Goal: Transaction & Acquisition: Book appointment/travel/reservation

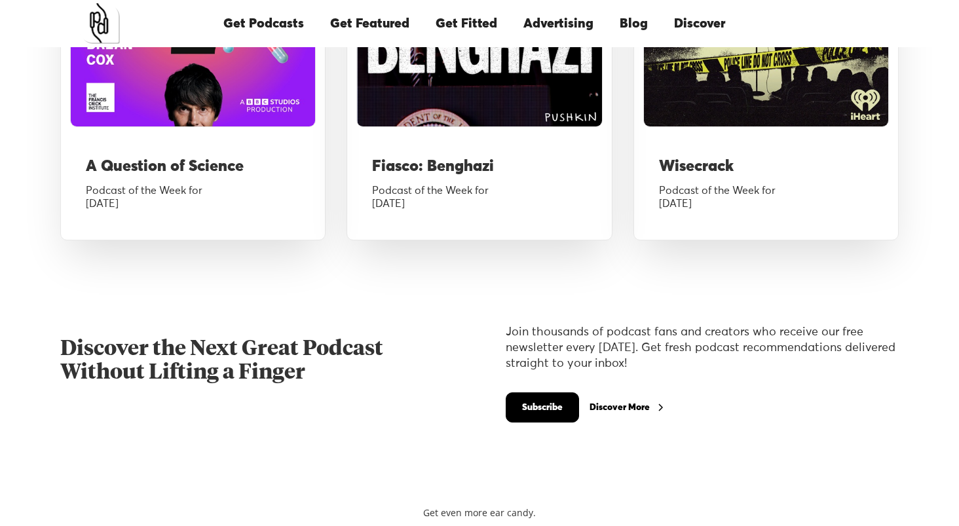
scroll to position [1653, 0]
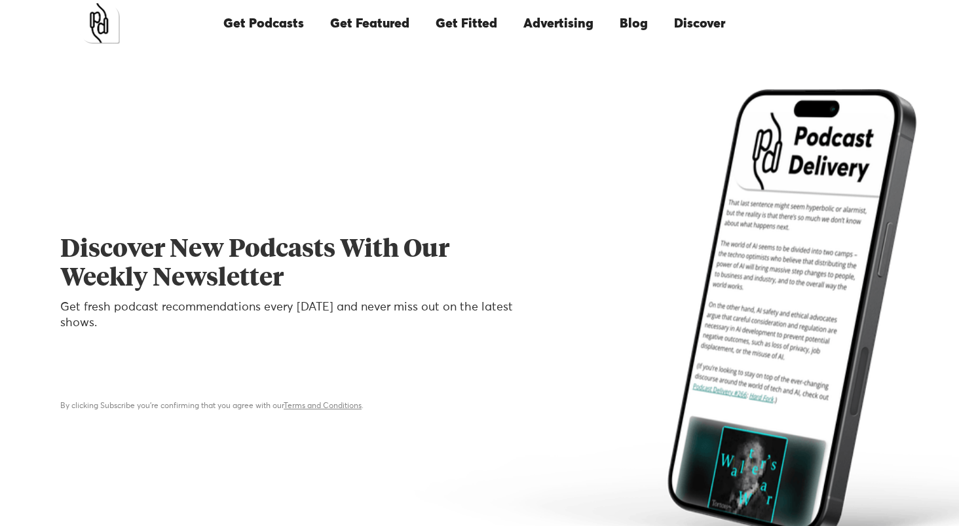
click at [540, 21] on link "Advertising" at bounding box center [559, 23] width 96 height 45
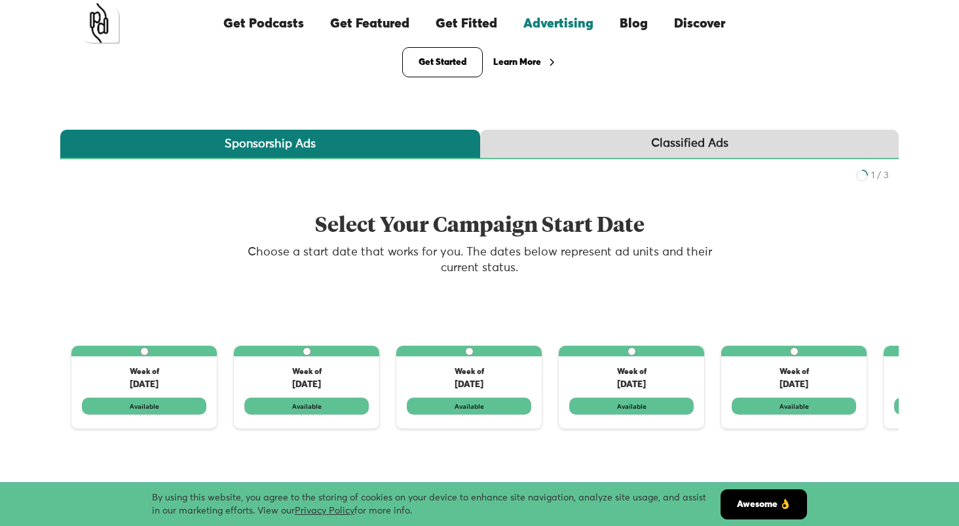
scroll to position [197, 0]
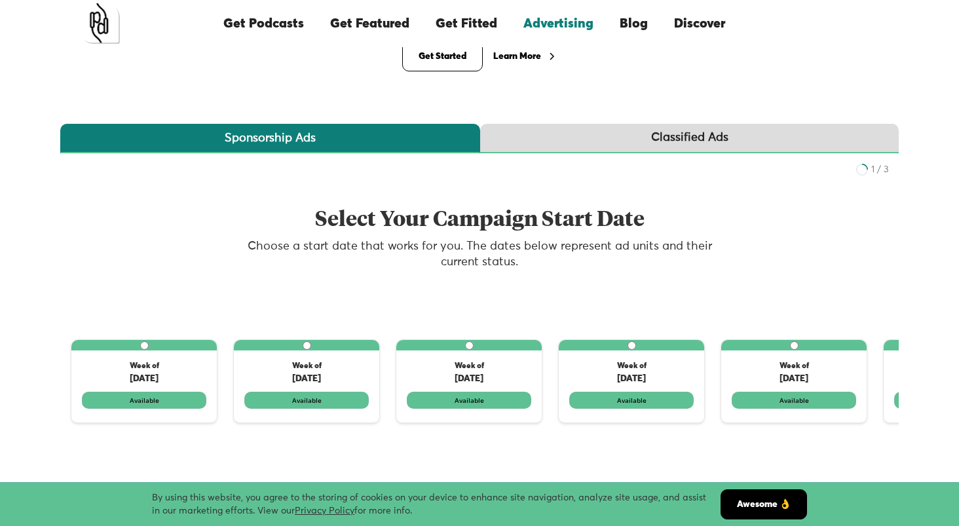
click at [144, 341] on input "1 of 3" at bounding box center [144, 345] width 9 height 9
radio input "true"
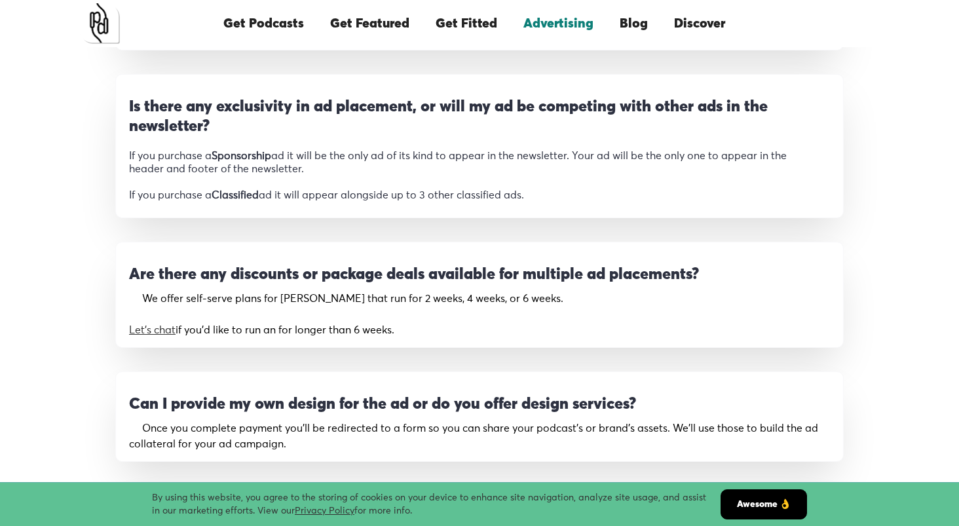
click at [249, 265] on h3 "Are there any discounts or package deals available for multiple ad placements?" at bounding box center [414, 275] width 570 height 20
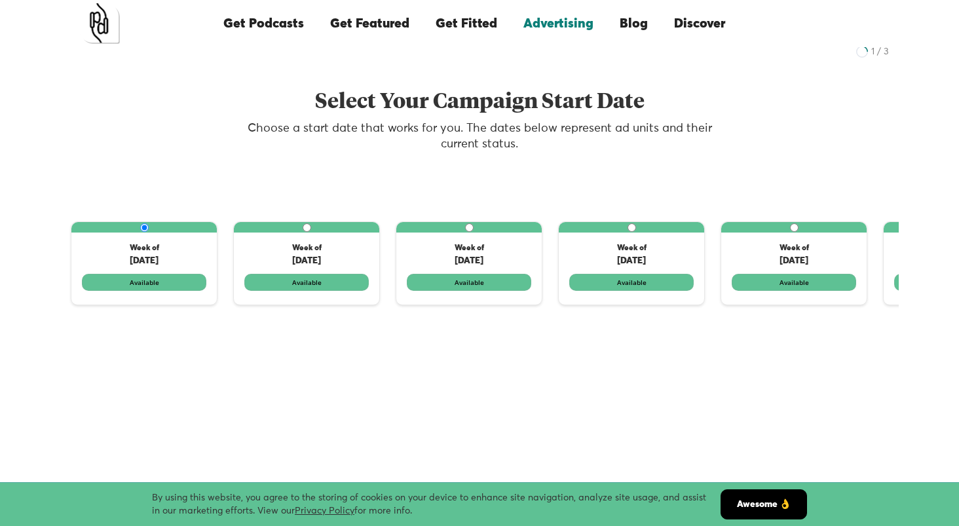
scroll to position [313, 0]
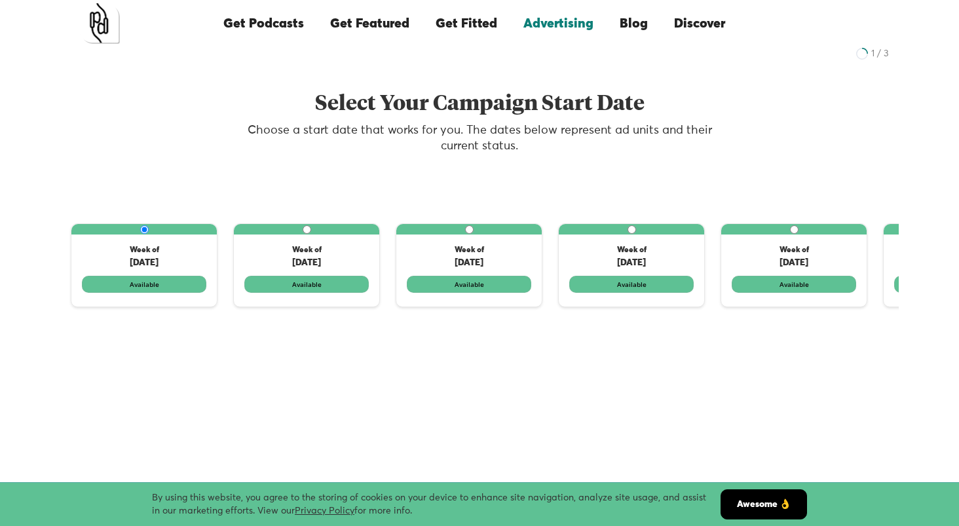
click at [168, 260] on label "1 of 3" at bounding box center [143, 265] width 145 height 83
click at [149, 234] on input "1 of 3" at bounding box center [144, 229] width 9 height 9
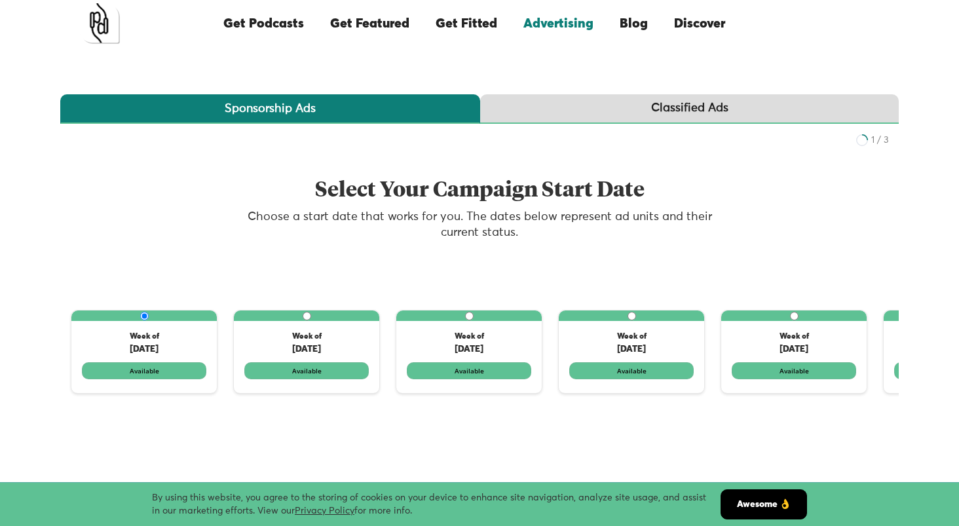
scroll to position [244, 0]
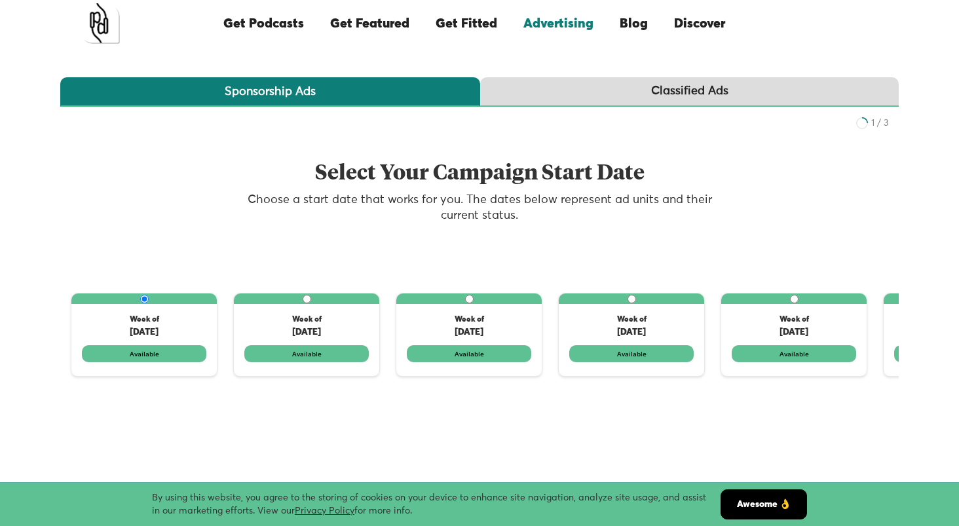
click at [307, 295] on input "1 of 3" at bounding box center [307, 299] width 9 height 9
radio input "true"
click at [140, 295] on input "1 of 3" at bounding box center [144, 299] width 9 height 9
radio input "true"
click at [778, 505] on link "Awesome 👌" at bounding box center [764, 505] width 87 height 30
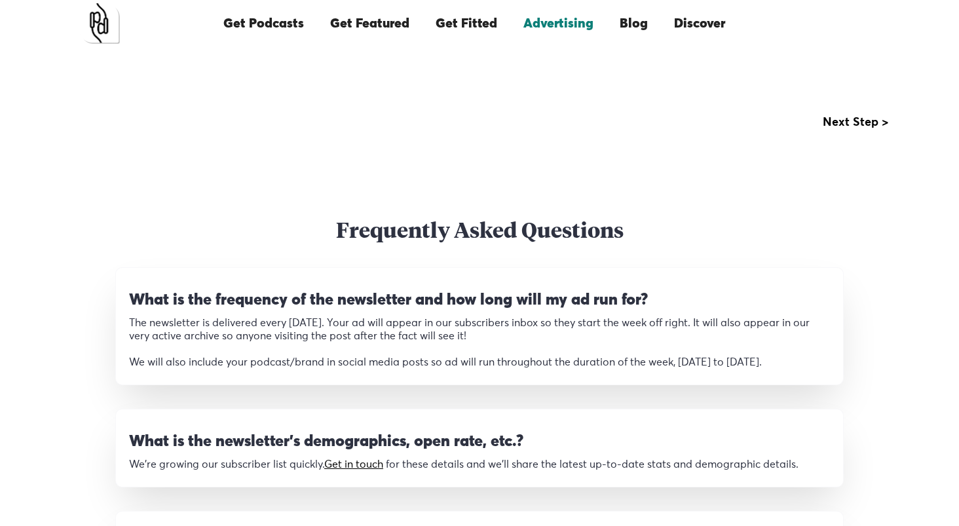
scroll to position [691, 0]
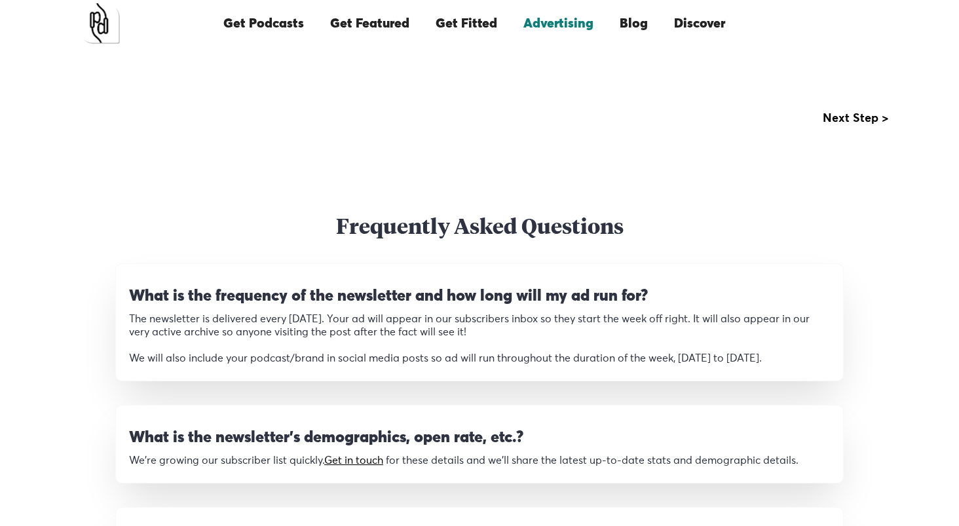
click at [857, 112] on div "Next Step >" at bounding box center [856, 118] width 66 height 13
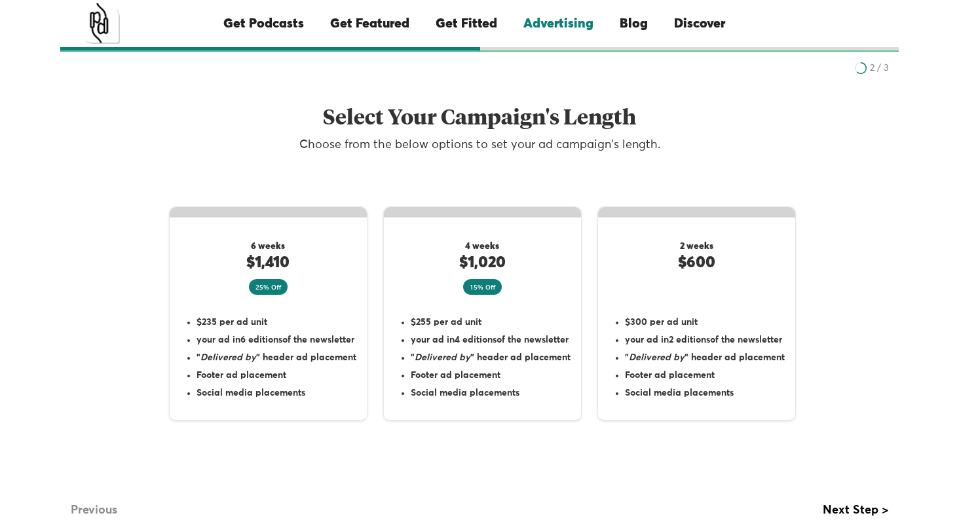
scroll to position [107, 0]
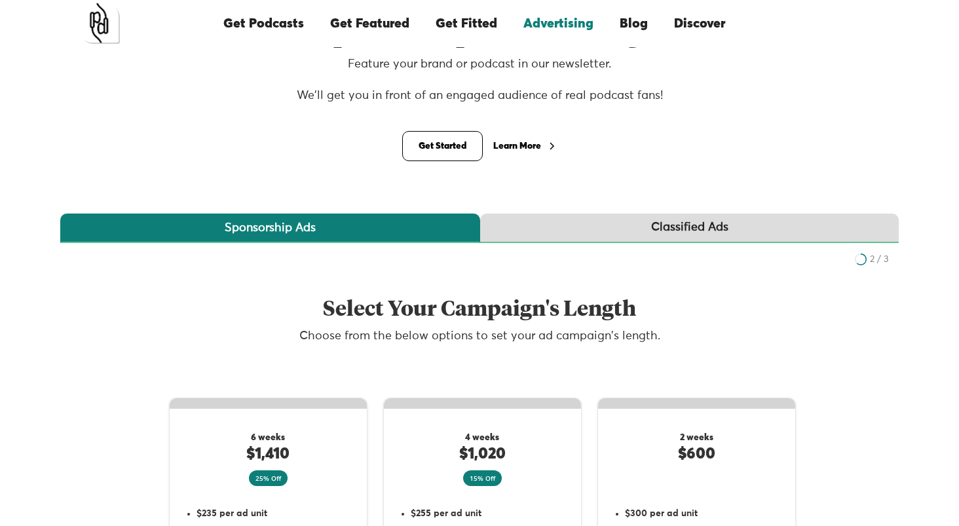
click at [597, 214] on link "Classified Ads" at bounding box center [689, 228] width 419 height 29
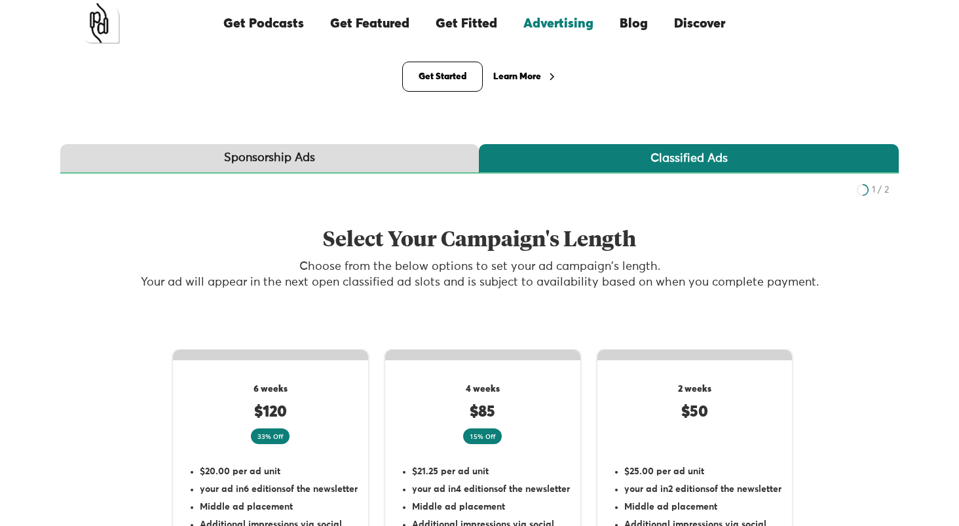
scroll to position [0, 0]
